Goal: Task Accomplishment & Management: Use online tool/utility

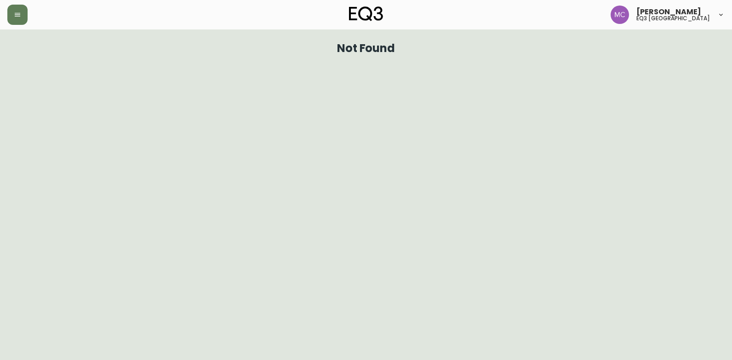
click at [18, 17] on icon "button" at bounding box center [17, 14] width 7 height 7
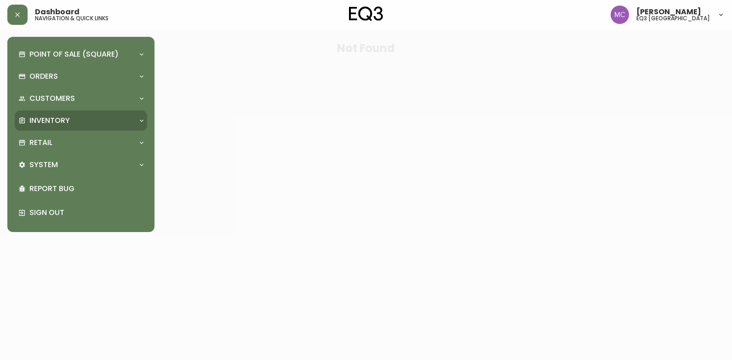
click at [51, 121] on p "Inventory" at bounding box center [49, 120] width 40 height 10
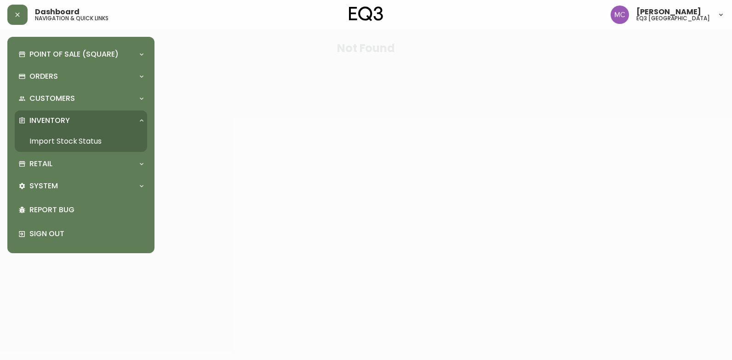
click at [58, 140] on link "Import Stock Status" at bounding box center [81, 141] width 133 height 21
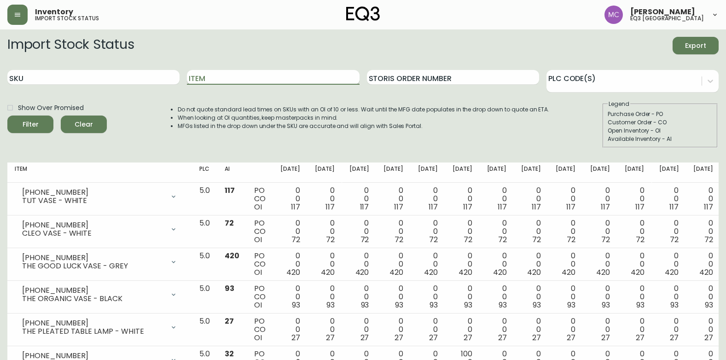
click at [205, 77] on input "Item" at bounding box center [273, 77] width 172 height 15
click at [143, 68] on div "SKU" at bounding box center [93, 78] width 172 height 30
click at [132, 80] on input "SKU" at bounding box center [93, 77] width 172 height 15
paste input "[PHONE_NUMBER]"
click at [7, 115] on button "Filter" at bounding box center [30, 123] width 46 height 17
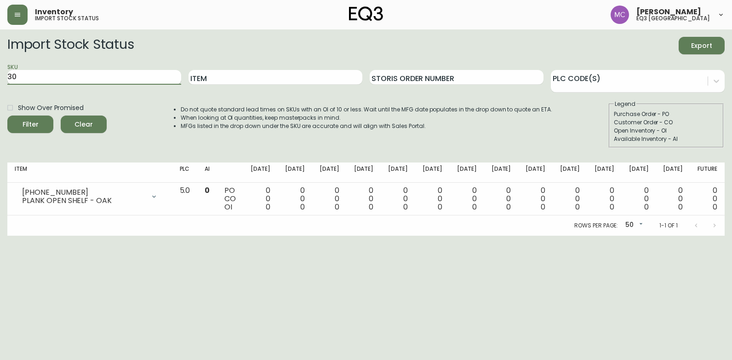
type input "3"
paste input "3020-662-16-A"
click at [7, 115] on button "Filter" at bounding box center [30, 123] width 46 height 17
type input "3"
paste input "[PHONE_NUMBER]"
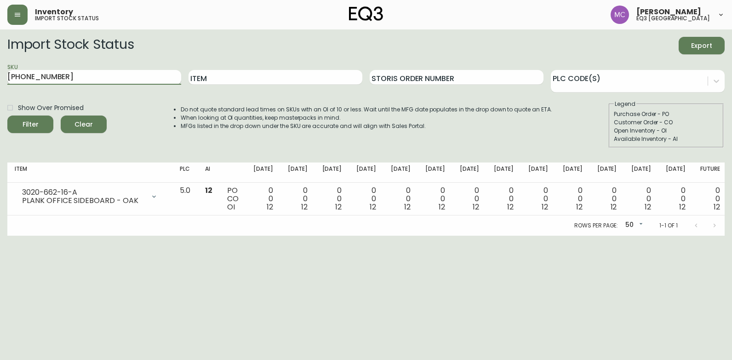
type input "[PHONE_NUMBER]"
click at [7, 115] on button "Filter" at bounding box center [30, 123] width 46 height 17
